Goal: Transaction & Acquisition: Purchase product/service

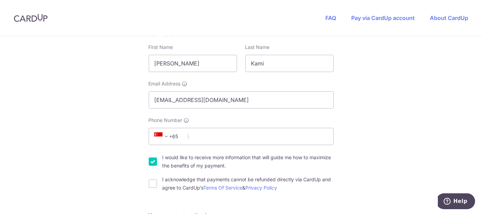
scroll to position [138, 0]
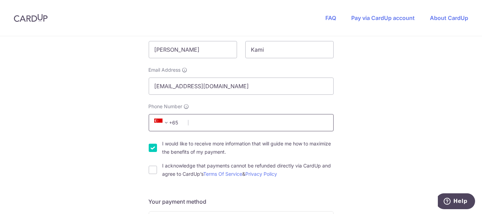
click at [309, 125] on input "Phone Number" at bounding box center [241, 122] width 185 height 17
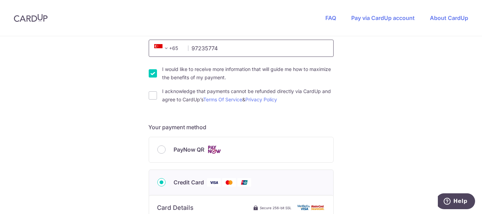
scroll to position [194, 0]
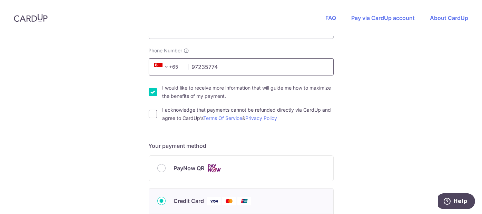
type input "97235774"
click at [152, 114] on input "I acknowledge that payments cannot be refunded directly via CardUp and agree to…" at bounding box center [153, 114] width 8 height 8
checkbox input "true"
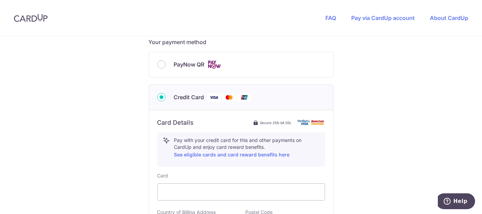
scroll to position [295, 0]
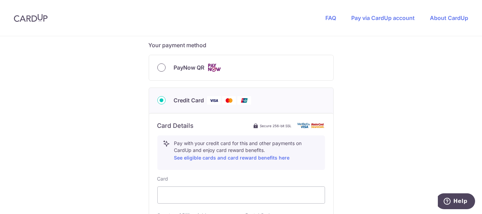
click at [160, 66] on input "PayNow QR" at bounding box center [161, 68] width 8 height 8
radio input "true"
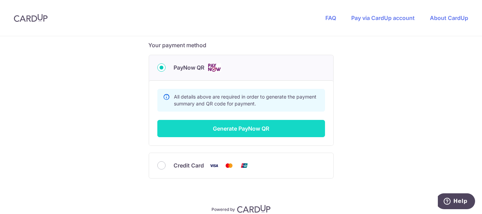
click at [219, 130] on button "Generate PayNow QR" at bounding box center [241, 128] width 168 height 17
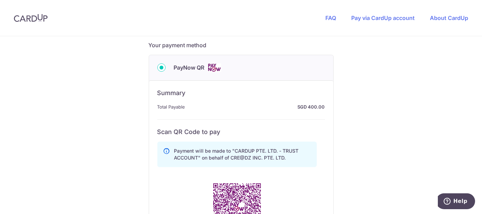
click at [475, 108] on div "You are paying CRE@DZ INC. PTE. LTD. CRE@DZ INC. PTE. LTD. uses CardUp to accep…" at bounding box center [241, 70] width 482 height 659
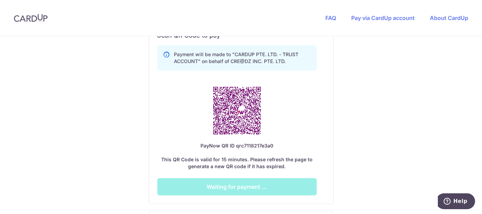
scroll to position [405, 0]
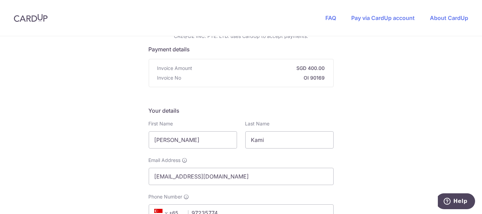
scroll to position [0, 0]
